Goal: Information Seeking & Learning: Check status

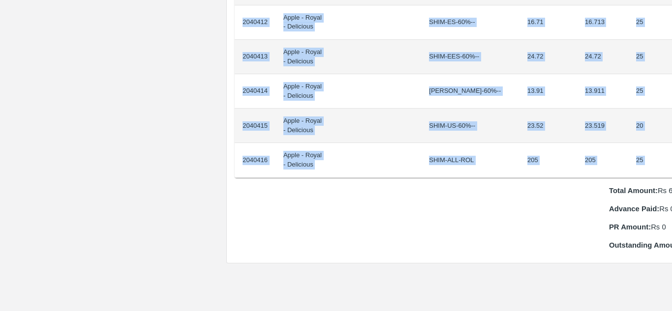
scroll to position [811, 21]
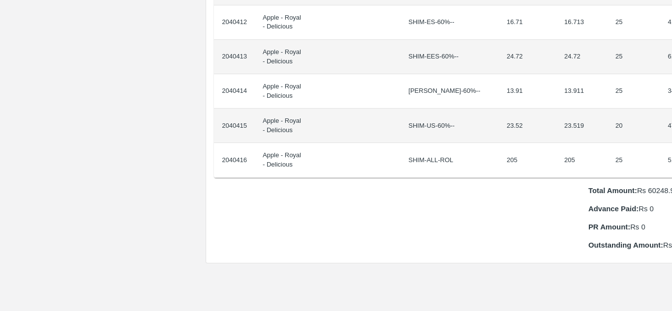
drag, startPoint x: 241, startPoint y: 166, endPoint x: 670, endPoint y: 148, distance: 429.5
click at [670, 148] on div "Supply Chain Purchase Order - 176376 Payment Requests Edit View Logs View Trace…" at bounding box center [336, 155] width 672 height 311
copy thead "ID Product Brand/[PERSON_NAME] Expected Weight (Kgs) Actual Weight (Kgs) Agreed…"
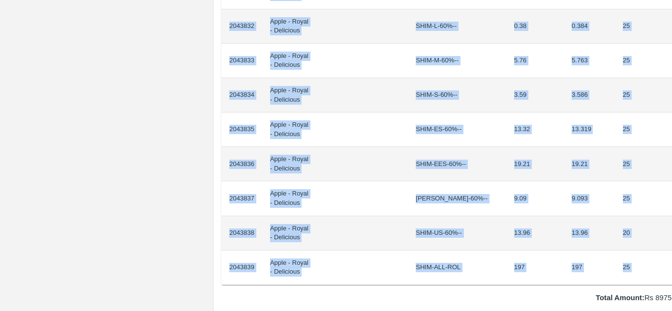
scroll to position [773, 21]
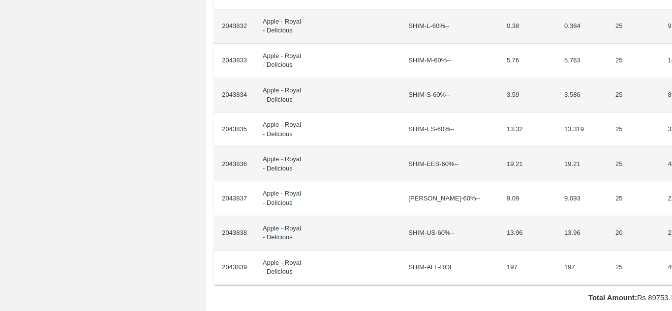
drag, startPoint x: 241, startPoint y: 167, endPoint x: 672, endPoint y: 257, distance: 439.9
click at [672, 257] on div "Supply Chain Purchase Order - 176578 Payment Requests Edit View Logs View Trace…" at bounding box center [336, 155] width 672 height 311
copy thead "ID Product Brand/[PERSON_NAME] Expected Weight (Kgs) Actual Weight (Kgs) Agreed…"
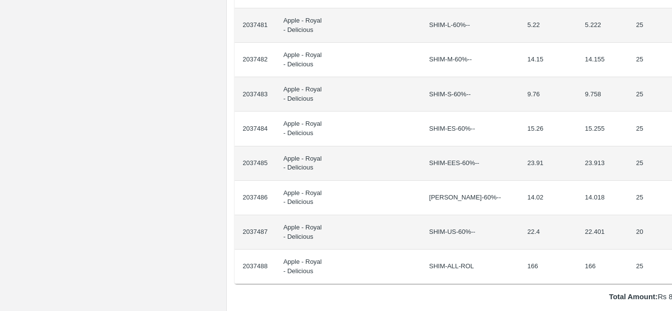
scroll to position [842, 21]
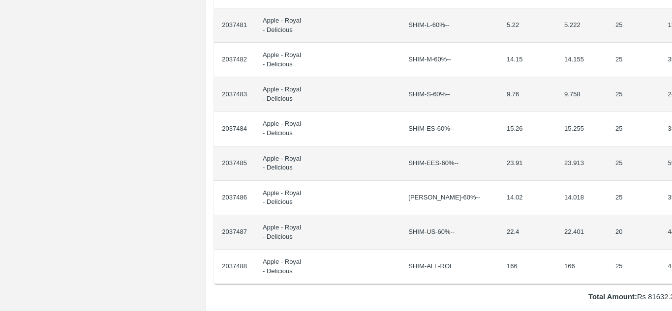
drag, startPoint x: 243, startPoint y: 171, endPoint x: 672, endPoint y: 248, distance: 435.5
click at [672, 248] on div "Supply Chain Purchase Order - 176281 Payment Requests Edit View Logs View Trace…" at bounding box center [336, 155] width 672 height 311
copy thead "ID Product Brand/[PERSON_NAME] Expected Weight (Kgs) Actual Weight (Kgs) Agreed…"
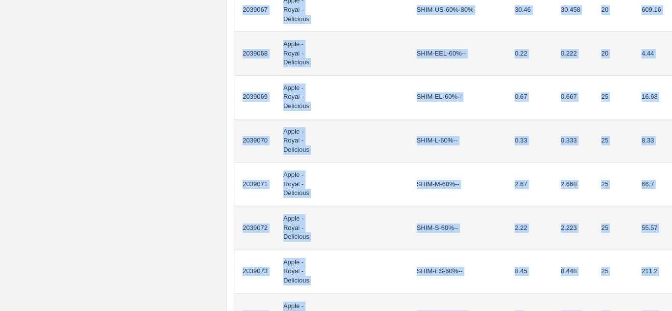
scroll to position [928, 0]
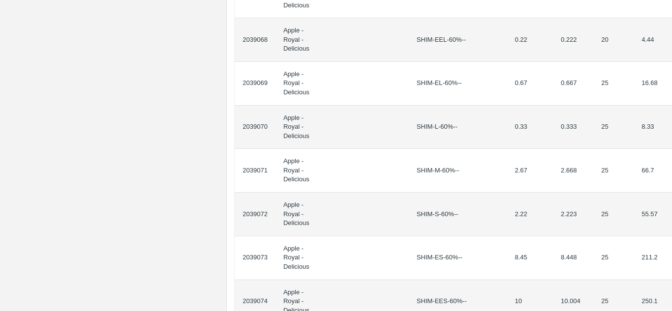
drag, startPoint x: 241, startPoint y: 174, endPoint x: 672, endPoint y: 187, distance: 430.8
click at [672, 187] on div "Supply Chain Purchase Order - 176336 Payment Requests Edit View Logs View Trace…" at bounding box center [336, 155] width 672 height 311
copy thead "ID Product Brand/[PERSON_NAME] Expected Weight (Kgs) Actual Weight (Kgs) Agreed…"
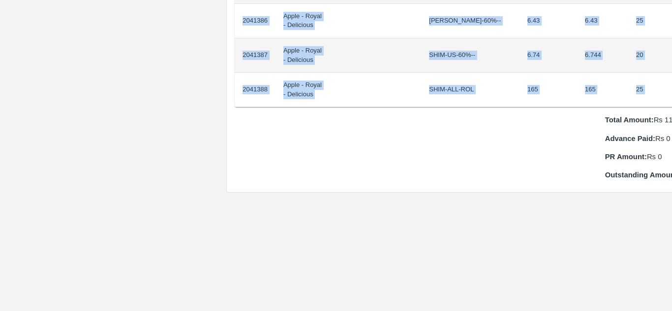
scroll to position [1020, 21]
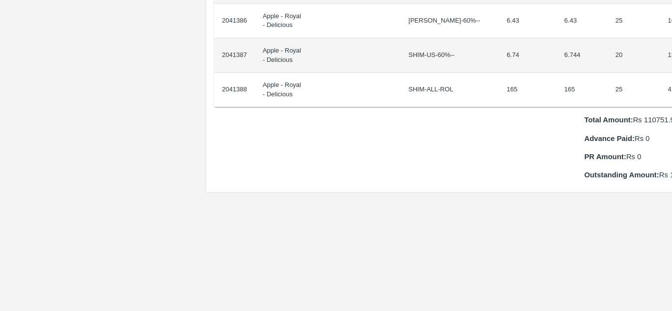
drag, startPoint x: 241, startPoint y: 166, endPoint x: 671, endPoint y: 62, distance: 442.5
click at [671, 62] on div "Supply Chain Purchase Order - 176439 Payment Requests Edit View Logs View Trace…" at bounding box center [336, 155] width 672 height 311
copy thead "ID Product Brand/[PERSON_NAME] Expected Weight (Kgs) Actual Weight (Kgs) Agreed…"
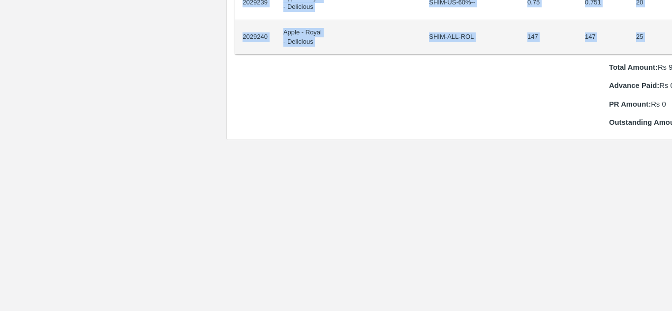
scroll to position [1038, 21]
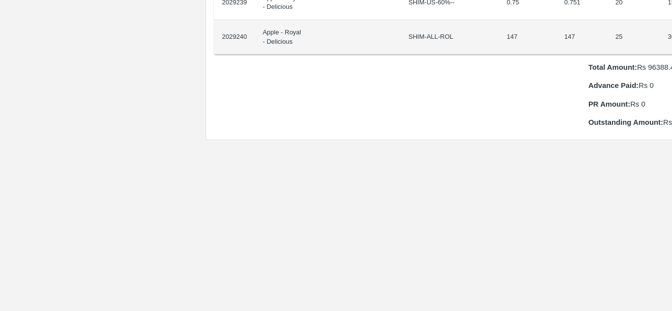
drag, startPoint x: 239, startPoint y: 166, endPoint x: 672, endPoint y: 28, distance: 454.0
click at [672, 28] on div "Supply Chain Purchase Order - 175937 Payment Requests Edit View Logs View Trace…" at bounding box center [336, 155] width 672 height 311
copy thead "ID Product Brand/[PERSON_NAME] Expected Weight (Kgs) Actual Weight (Kgs) Agreed…"
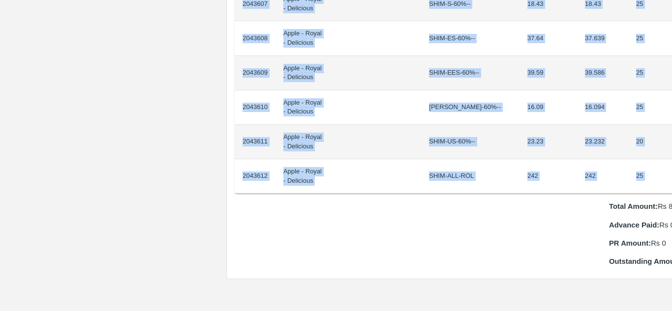
scroll to position [933, 20]
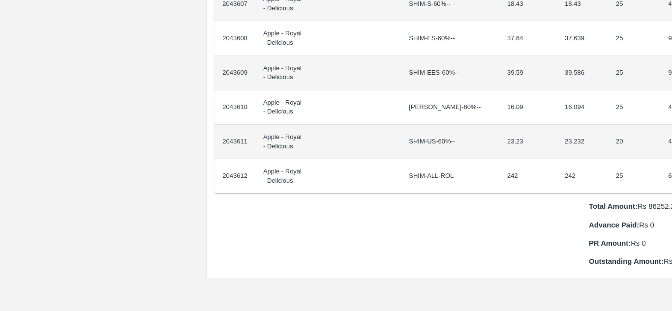
drag, startPoint x: 240, startPoint y: 165, endPoint x: 668, endPoint y: 166, distance: 427.6
copy thead "ID Product Brand/[PERSON_NAME] Expected Weight (Kgs) Actual Weight (Kgs) Agreed…"
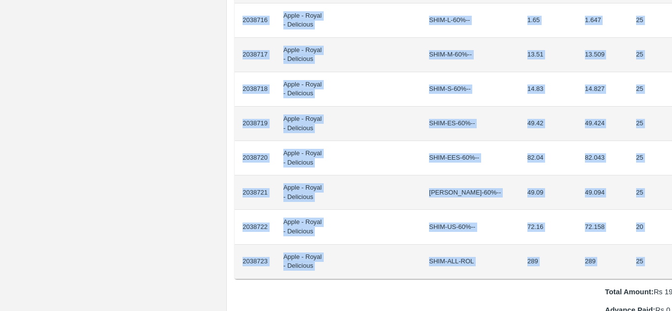
scroll to position [744, 21]
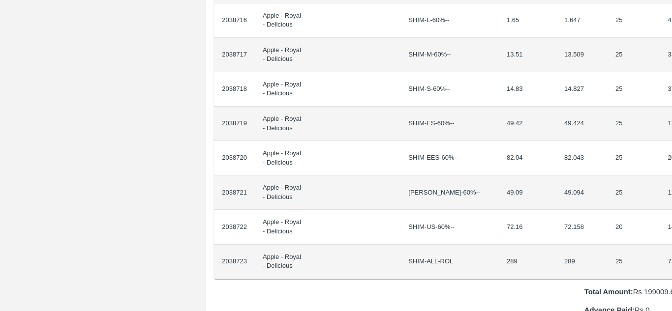
drag, startPoint x: 240, startPoint y: 166, endPoint x: 672, endPoint y: 244, distance: 439.0
click at [672, 244] on div "Supply Chain Purchase Order - 176322 Payment Requests Edit View Logs View Trace…" at bounding box center [336, 155] width 672 height 311
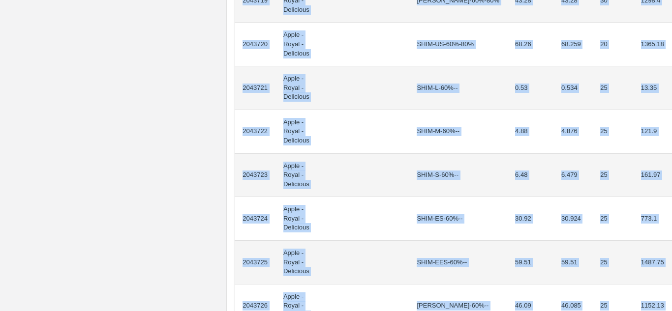
scroll to position [920, 0]
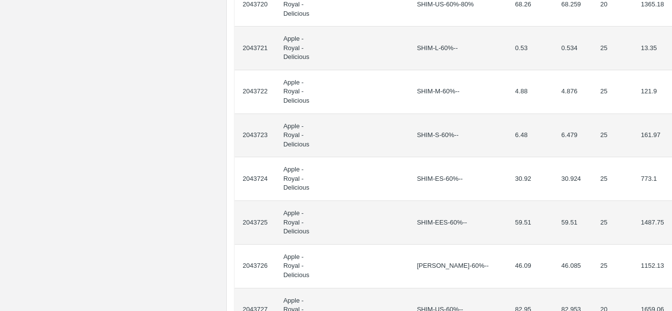
drag, startPoint x: 243, startPoint y: 176, endPoint x: 671, endPoint y: 122, distance: 431.5
click at [671, 122] on div "Supply Chain Purchase Order - 176575 Payment Requests Edit View Logs View Trace…" at bounding box center [336, 155] width 672 height 311
copy thead "ID Product Brand/[PERSON_NAME] Expected Weight (Kgs) Actual Weight (Kgs) Agreed…"
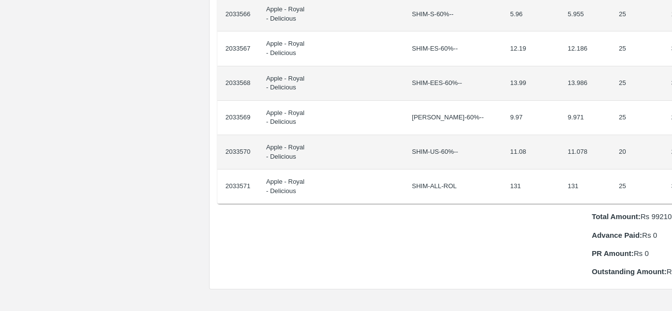
scroll to position [923, 21]
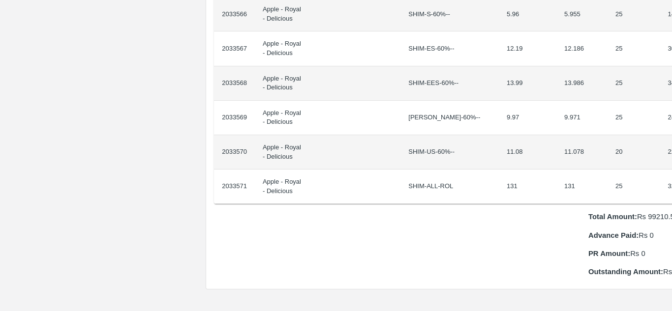
drag, startPoint x: 241, startPoint y: 167, endPoint x: 670, endPoint y: 164, distance: 429.1
copy thead "ID Product Brand/[PERSON_NAME] Expected Weight (Kgs) Actual Weight (Kgs) Agreed…"
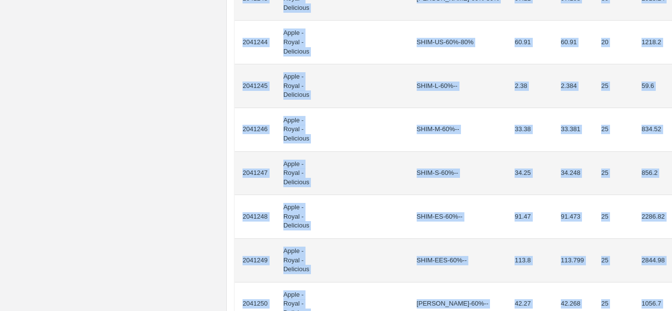
scroll to position [975, 0]
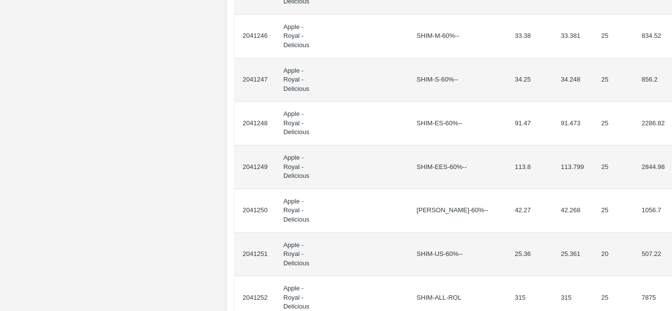
drag, startPoint x: 242, startPoint y: 175, endPoint x: 672, endPoint y: 57, distance: 446.1
click at [672, 57] on div "Supply Chain Purchase Order - 176434 Payment Requests Edit View Logs View Trace…" at bounding box center [336, 155] width 672 height 311
copy thead "ID Product Brand/[PERSON_NAME] Expected Weight (Kgs) Actual Weight (Kgs) Agreed…"
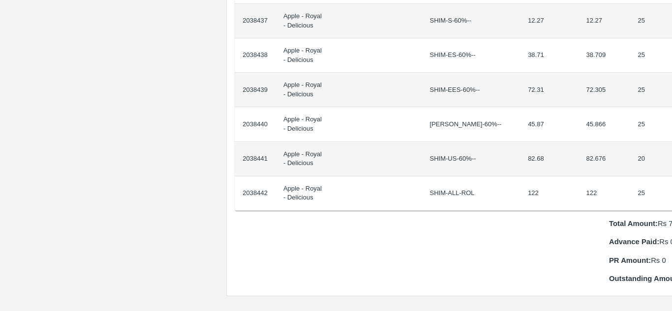
scroll to position [847, 21]
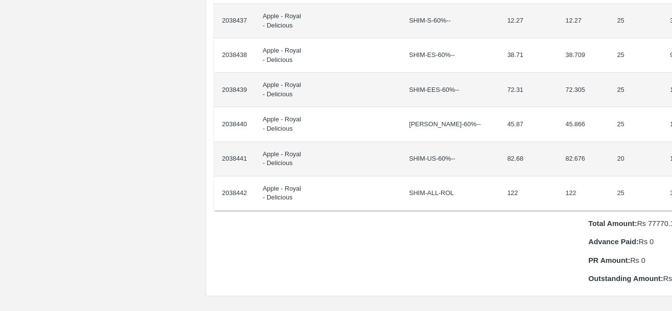
drag, startPoint x: 241, startPoint y: 165, endPoint x: 671, endPoint y: 186, distance: 430.6
click at [671, 186] on div "Supply Chain Purchase Order - 176313 Payment Requests Edit View Logs View Trace…" at bounding box center [336, 155] width 672 height 311
copy thead "ID Product Brand/[PERSON_NAME] Expected Weight (Kgs) Actual Weight (Kgs) Agreed…"
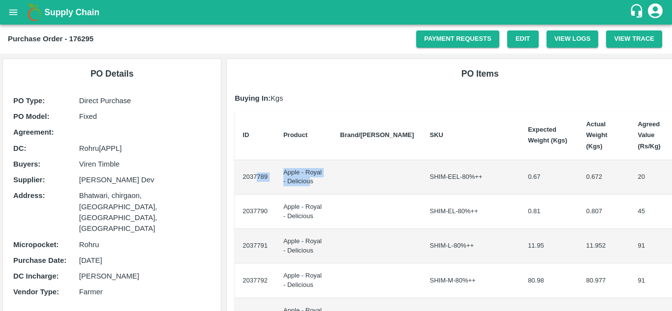
drag, startPoint x: 280, startPoint y: 169, endPoint x: 306, endPoint y: 181, distance: 28.8
click at [306, 181] on tr "2037789 Apple - Royal - Delicious SHIM-EEL-80%++ 0.67 0.672 20 13.44" at bounding box center [480, 177] width 491 height 34
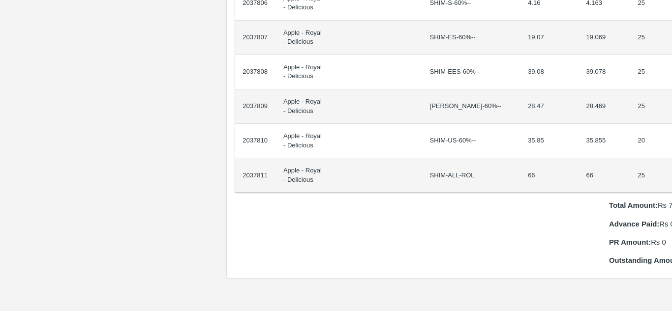
scroll to position [761, 21]
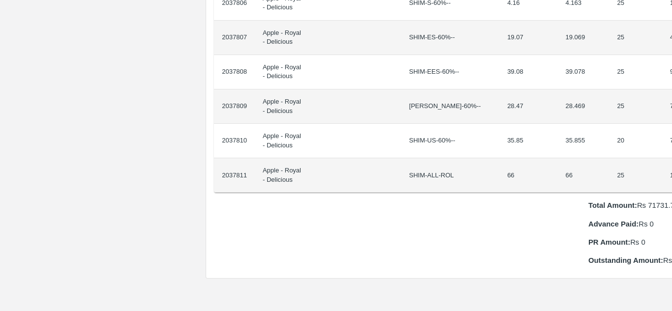
drag, startPoint x: 241, startPoint y: 166, endPoint x: 672, endPoint y: 174, distance: 430.6
click at [672, 174] on div "Supply Chain Purchase Order - 176295 Payment Requests Edit View Logs View Trace…" at bounding box center [336, 155] width 672 height 311
copy thead "ID Product Brand/[PERSON_NAME] Expected Weight (Kgs) Actual Weight (Kgs) Agreed…"
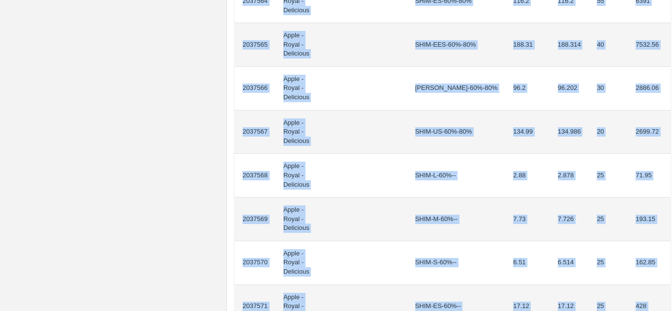
scroll to position [765, 0]
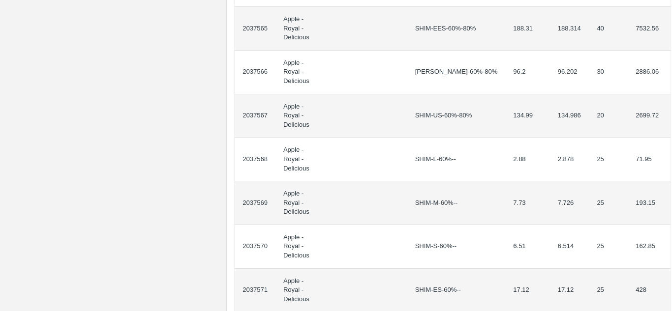
drag, startPoint x: 242, startPoint y: 176, endPoint x: 672, endPoint y: 234, distance: 434.0
click at [672, 234] on div "Supply Chain Purchase Order - 176284 Payment Requests Edit View Logs View Trace…" at bounding box center [336, 155] width 672 height 311
copy thead "ID Product Brand/[PERSON_NAME] Expected Weight (Kgs) Actual Weight (Kgs) Agreed…"
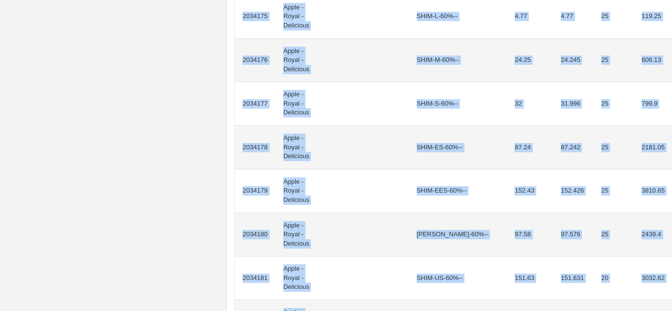
scroll to position [1048, 0]
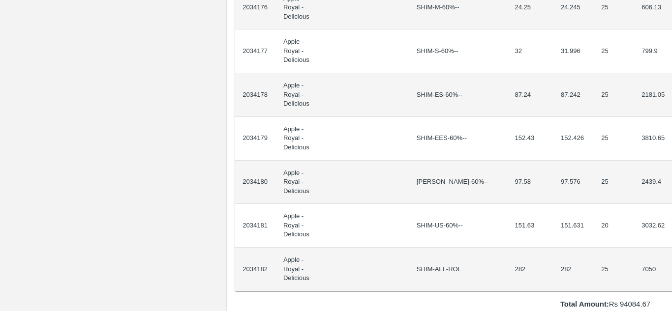
drag, startPoint x: 241, startPoint y: 175, endPoint x: 672, endPoint y: 19, distance: 458.0
click at [672, 19] on div "Supply Chain Purchase Order - 176100 Payment Requests Edit View Logs View Trace…" at bounding box center [336, 155] width 672 height 311
copy thead "ID Product Brand/[PERSON_NAME] Expected Weight (Kgs) Actual Weight (Kgs) Agreed…"
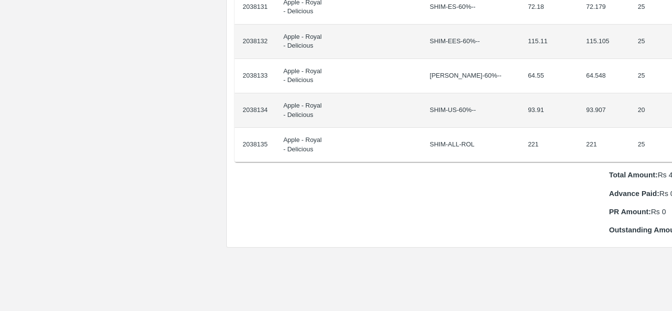
scroll to position [757, 21]
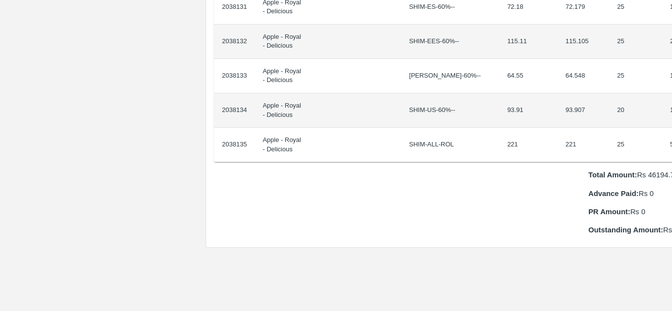
drag, startPoint x: 241, startPoint y: 166, endPoint x: 672, endPoint y: 147, distance: 431.0
click at [672, 147] on div "Supply Chain Purchase Order - 176306 Payment Requests Edit View Logs View Trace…" at bounding box center [336, 155] width 672 height 311
copy thead "ID Product Brand/[PERSON_NAME] Expected Weight (Kgs) Actual Weight (Kgs) Agreed…"
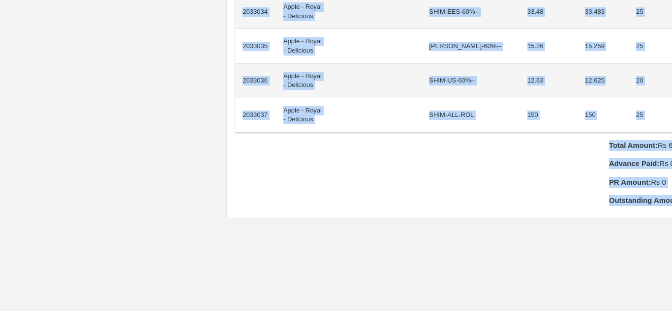
scroll to position [1017, 0]
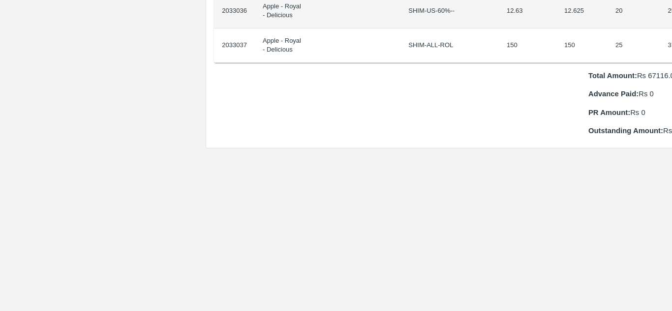
drag, startPoint x: 241, startPoint y: 166, endPoint x: 672, endPoint y: 7, distance: 459.3
click at [672, 7] on div "Supply Chain Purchase Order - 176057 Payment Requests Edit View Logs View Trace…" at bounding box center [336, 155] width 672 height 311
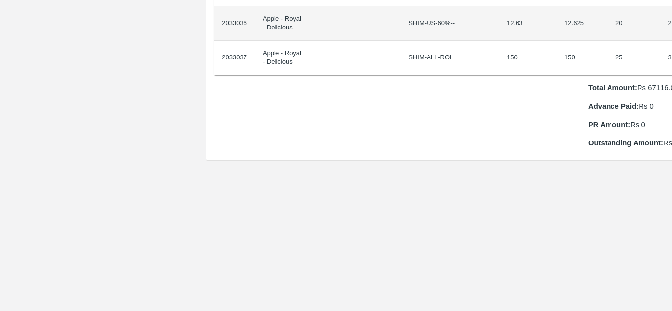
copy thead "ID Product Brand/[PERSON_NAME] Expected Weight (Kgs) Actual Weight (Kgs) Agreed…"
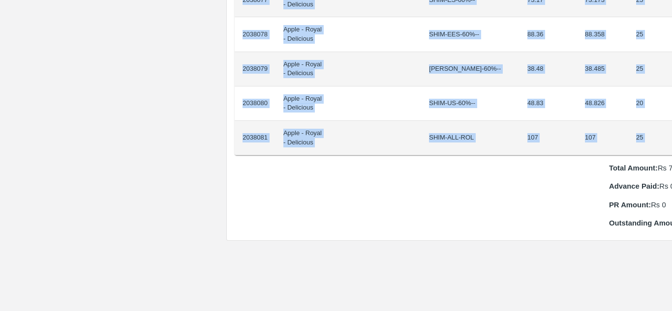
scroll to position [937, 21]
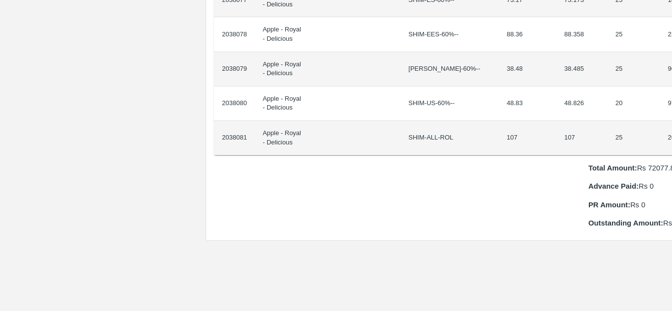
drag, startPoint x: 242, startPoint y: 166, endPoint x: 672, endPoint y: 131, distance: 431.5
click at [672, 131] on div "Supply Chain Purchase Order - 176304 Payment Requests Edit View Logs View Trace…" at bounding box center [336, 155] width 672 height 311
copy thead "ID Product Brand/[PERSON_NAME] Expected Weight (Kgs) Actual Weight (Kgs) Agreed…"
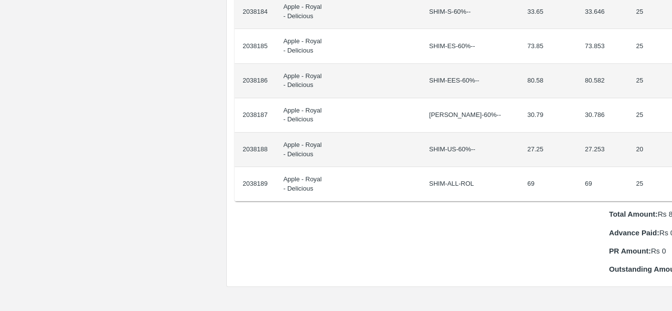
scroll to position [925, 21]
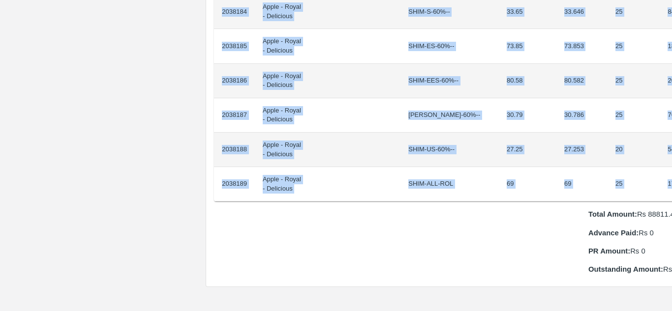
drag, startPoint x: 242, startPoint y: 167, endPoint x: 658, endPoint y: 181, distance: 416.5
copy tbody "2038162 Apple - Royal - Delicious SHIM-EEL-80%++ 4.04 4.037 20 80.74 2038163 Ap…"
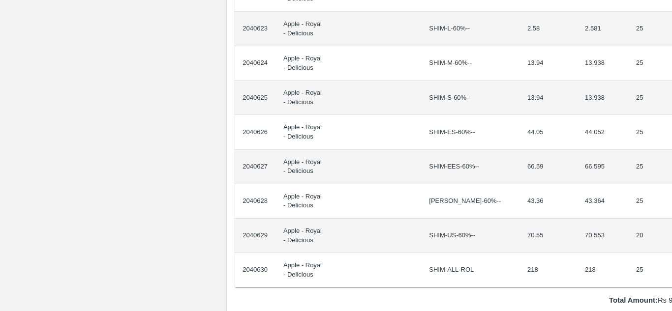
scroll to position [839, 21]
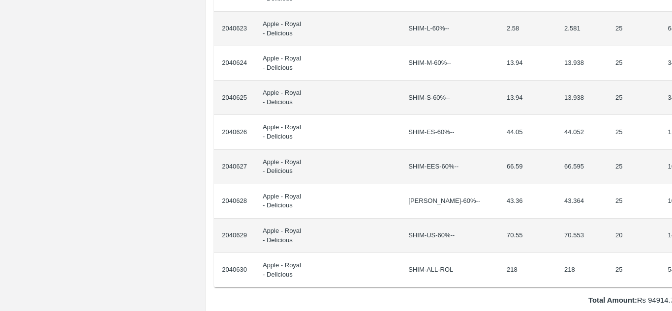
drag, startPoint x: 242, startPoint y: 166, endPoint x: 672, endPoint y: 251, distance: 438.4
click at [672, 251] on div "Supply Chain Purchase Order - 176390 Payment Requests Edit View Logs View Trace…" at bounding box center [336, 155] width 672 height 311
copy thead "ID Product Brand/[PERSON_NAME] Expected Weight (Kgs) Actual Weight (Kgs) Agreed…"
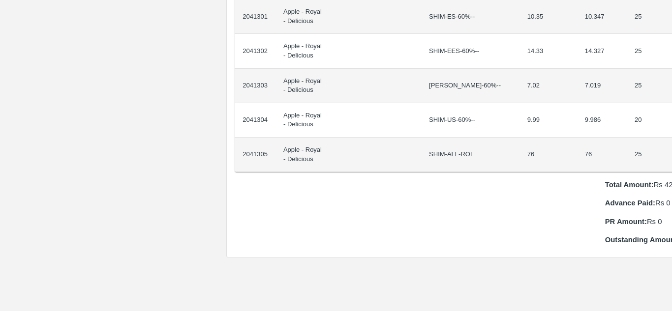
scroll to position [920, 17]
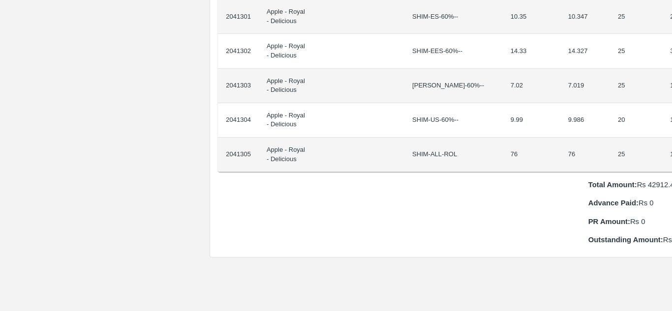
drag, startPoint x: 242, startPoint y: 164, endPoint x: 672, endPoint y: 148, distance: 429.9
click at [672, 148] on div "Supply Chain Purchase Order - 176435 Payment Requests Edit View Logs View Trace…" at bounding box center [336, 155] width 672 height 311
copy thead "ID Product Brand/[PERSON_NAME] Expected Weight (Kgs) Actual Weight (Kgs) Agreed…"
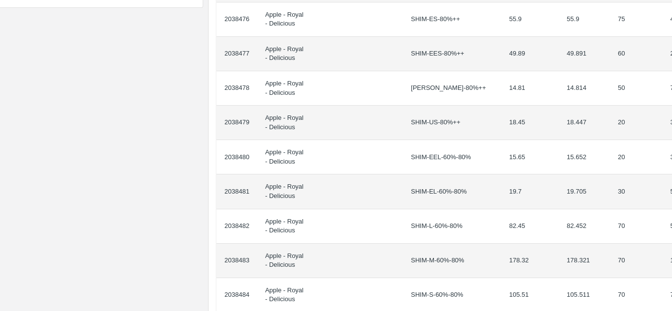
scroll to position [331, 21]
drag, startPoint x: 241, startPoint y: 164, endPoint x: 672, endPoint y: 230, distance: 436.1
click at [672, 230] on div "Supply Chain Purchase Order - 176315 Payment Requests Edit View Logs View Trace…" at bounding box center [336, 155] width 672 height 311
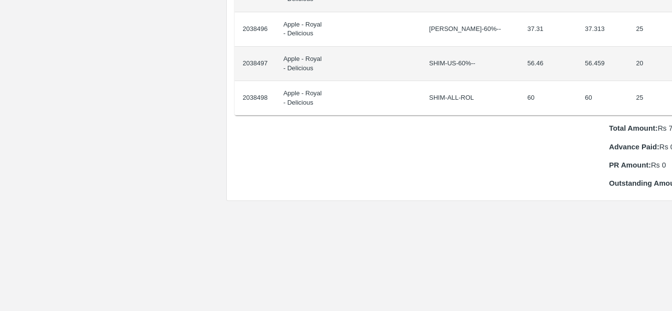
scroll to position [1012, 0]
copy thead "ID Product Brand/[PERSON_NAME] Expected Weight (Kgs) Actual Weight (Kgs) Agreed…"
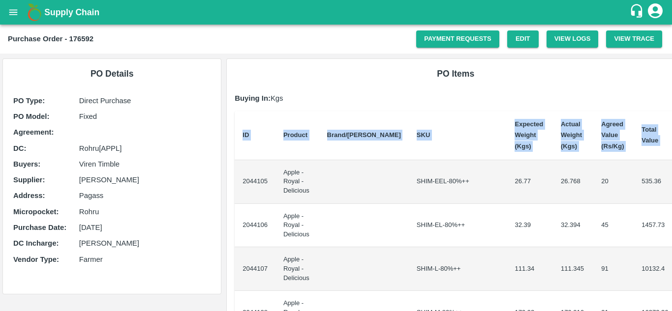
drag, startPoint x: 240, startPoint y: 176, endPoint x: 671, endPoint y: 177, distance: 431.1
click at [671, 177] on div "Supply Chain Purchase Order - 176592 Payment Requests Edit View Logs View Trace…" at bounding box center [336, 155] width 672 height 311
copy thead "ID Product Brand/[PERSON_NAME] Expected Weight (Kgs) Actual Weight (Kgs) Agreed…"
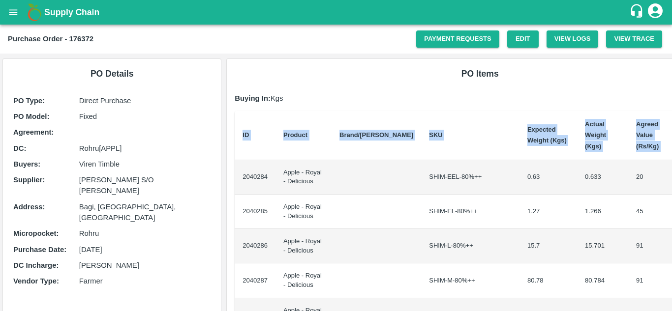
scroll to position [0, 21]
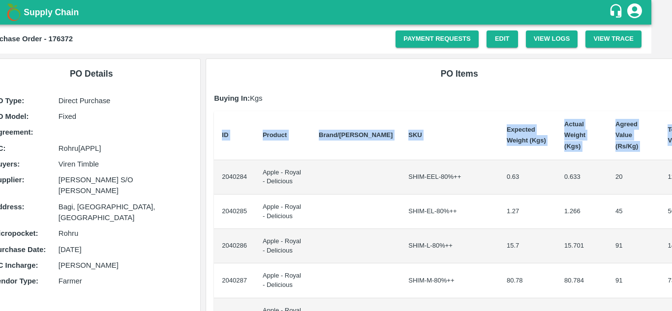
drag, startPoint x: 241, startPoint y: 165, endPoint x: 672, endPoint y: 166, distance: 431.1
click at [672, 166] on div "Supply Chain Purchase Order - 176372 Payment Requests Edit View Logs View Trace…" at bounding box center [336, 155] width 672 height 311
copy thead "ID Product Brand/[PERSON_NAME] Expected Weight (Kgs) Actual Weight (Kgs) Agreed…"
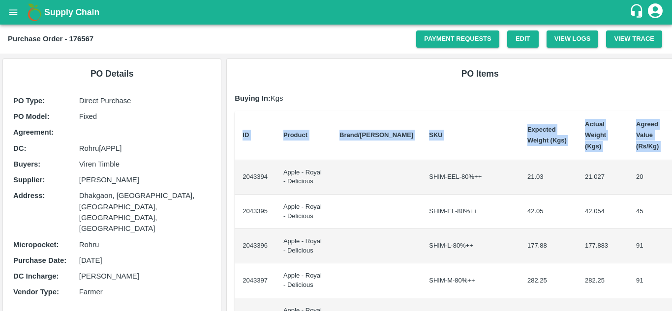
scroll to position [0, 21]
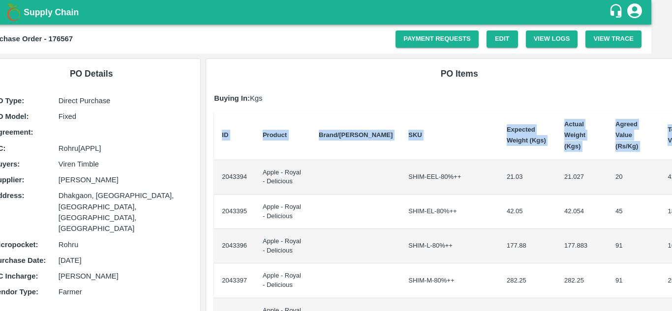
drag, startPoint x: 242, startPoint y: 167, endPoint x: 672, endPoint y: 144, distance: 430.2
click at [672, 144] on div "Supply Chain Purchase Order - 176567 Payment Requests Edit View Logs View Trace…" at bounding box center [336, 155] width 672 height 311
copy thead "ID Product Brand/[PERSON_NAME] Expected Weight (Kgs) Actual Weight (Kgs) Agreed…"
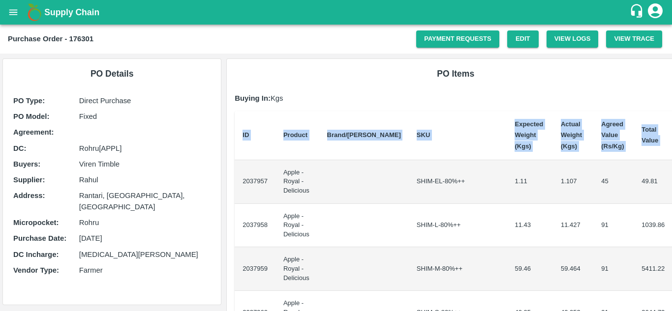
drag, startPoint x: 242, startPoint y: 178, endPoint x: 672, endPoint y: 202, distance: 430.8
click at [672, 202] on div "Supply Chain Purchase Order - 176301 Payment Requests Edit View Logs View Trace…" at bounding box center [336, 155] width 672 height 311
copy thead "ID Product Brand/[PERSON_NAME] Expected Weight (Kgs) Actual Weight (Kgs) Agreed…"
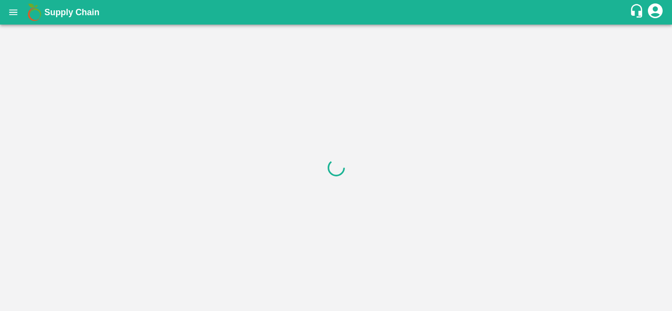
click at [241, 174] on div at bounding box center [336, 168] width 672 height 287
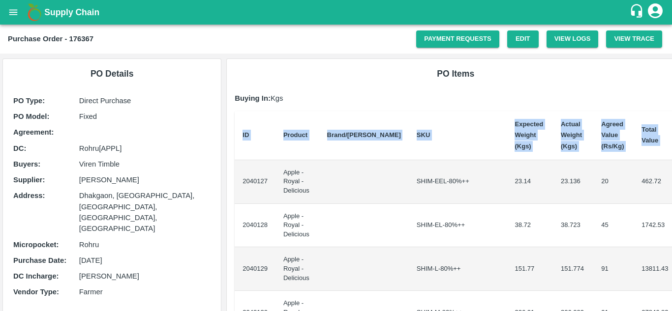
drag, startPoint x: 241, startPoint y: 174, endPoint x: 666, endPoint y: 204, distance: 426.2
copy thead "ID Product Brand/[PERSON_NAME] Expected Weight (Kgs) Actual Weight (Kgs) Agreed…"
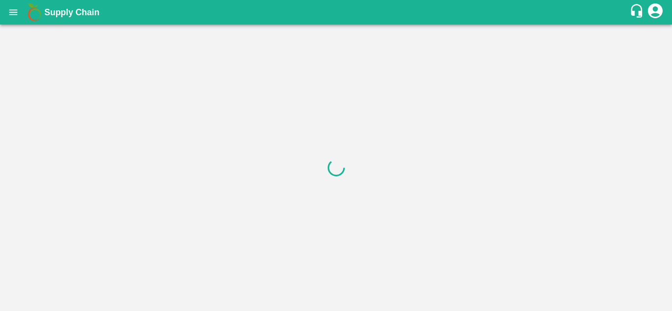
drag, startPoint x: 241, startPoint y: 164, endPoint x: 547, endPoint y: 174, distance: 306.7
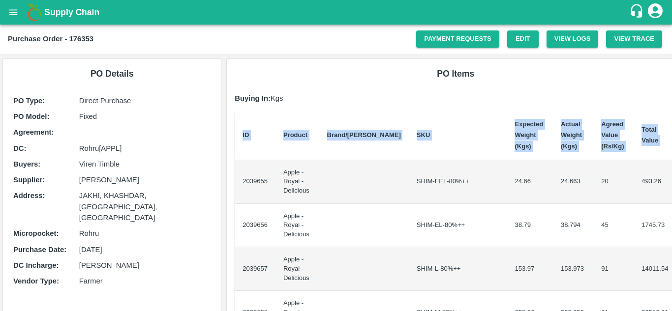
drag, startPoint x: 242, startPoint y: 175, endPoint x: 666, endPoint y: 192, distance: 425.0
copy thead "ID Product Brand/[PERSON_NAME] Expected Weight (Kgs) Actual Weight (Kgs) Agreed…"
